Goal: Information Seeking & Learning: Stay updated

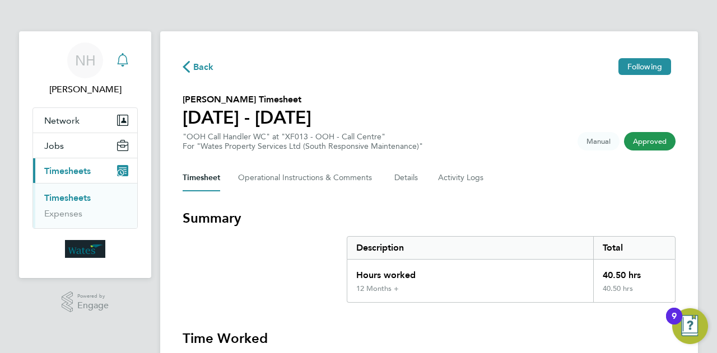
click at [128, 66] on icon "Main navigation" at bounding box center [122, 59] width 13 height 13
